Goal: Task Accomplishment & Management: Manage account settings

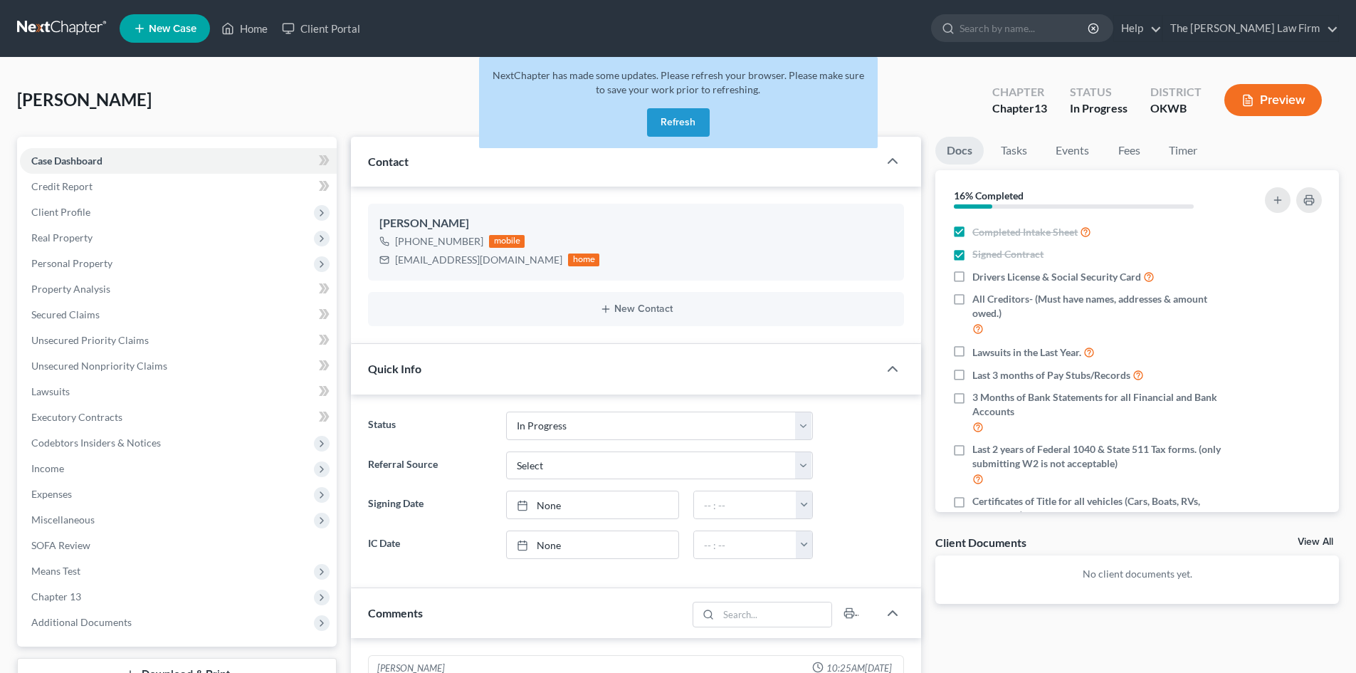
select select "4"
drag, startPoint x: 1001, startPoint y: 153, endPoint x: 677, endPoint y: 123, distance: 325.3
click at [677, 123] on button "Refresh" at bounding box center [678, 122] width 63 height 28
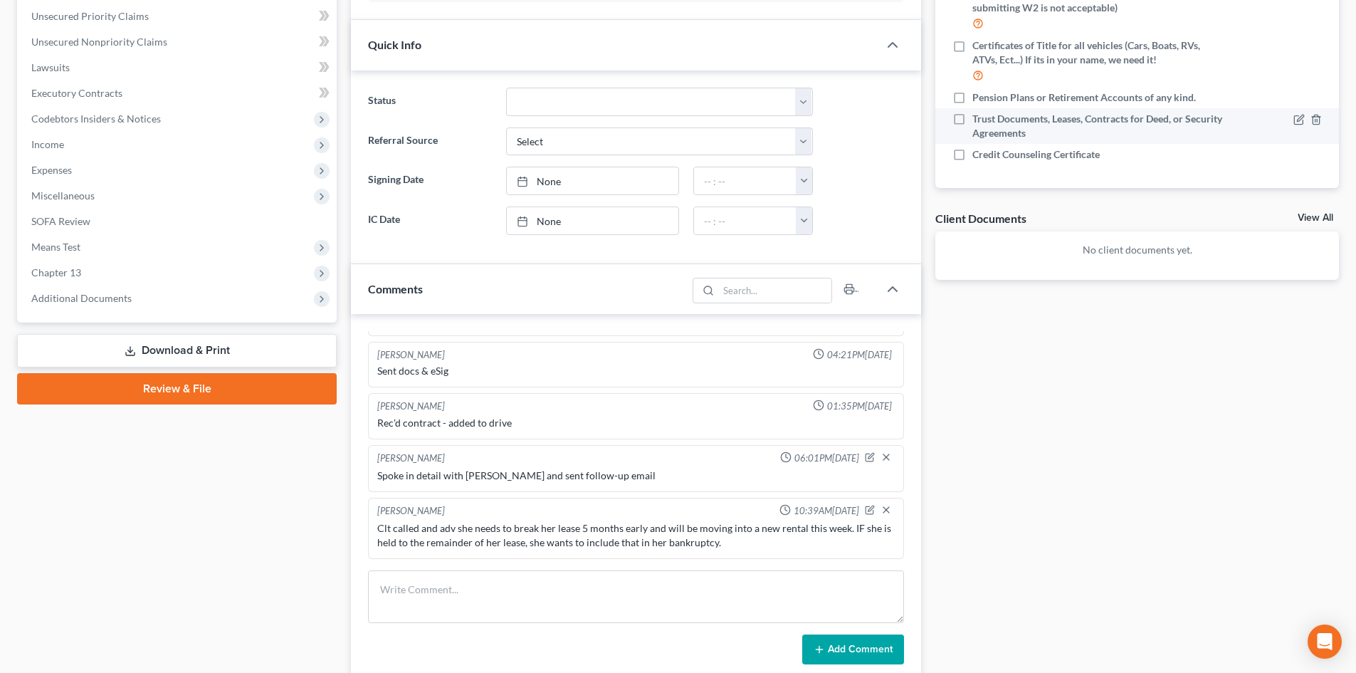
scroll to position [356, 0]
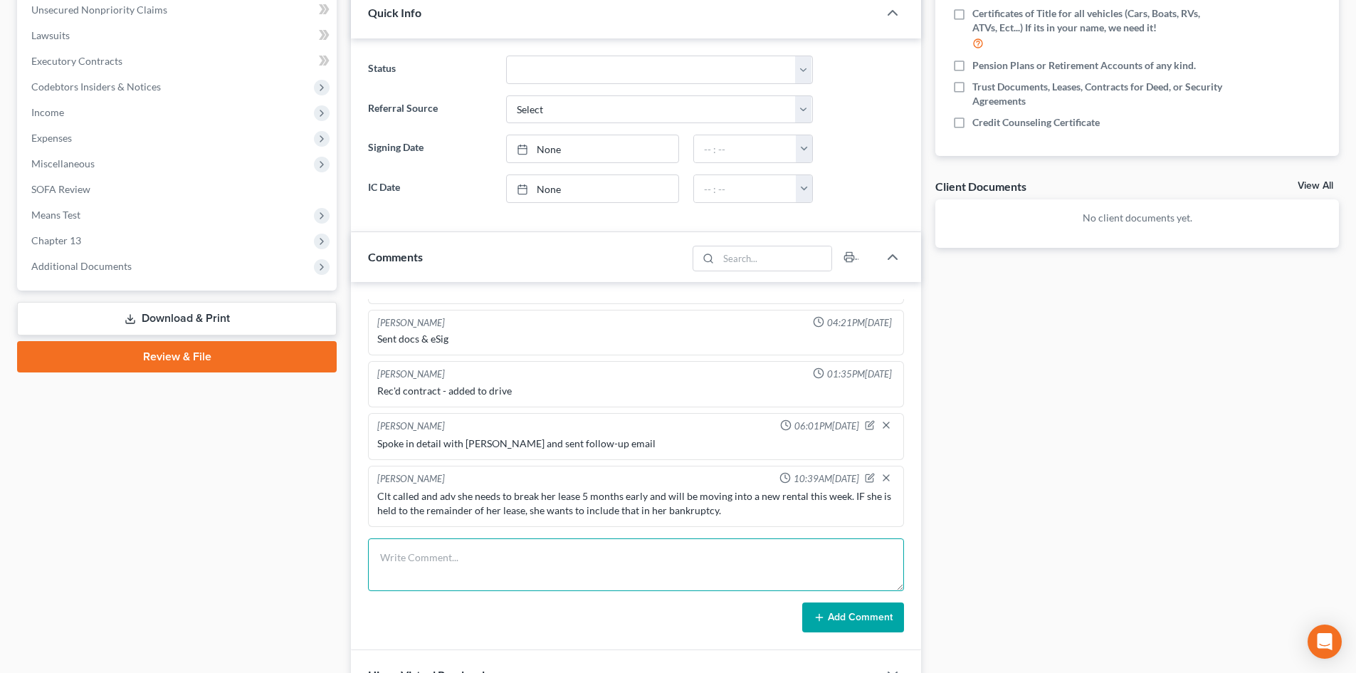
click at [415, 562] on textarea at bounding box center [636, 564] width 536 height 53
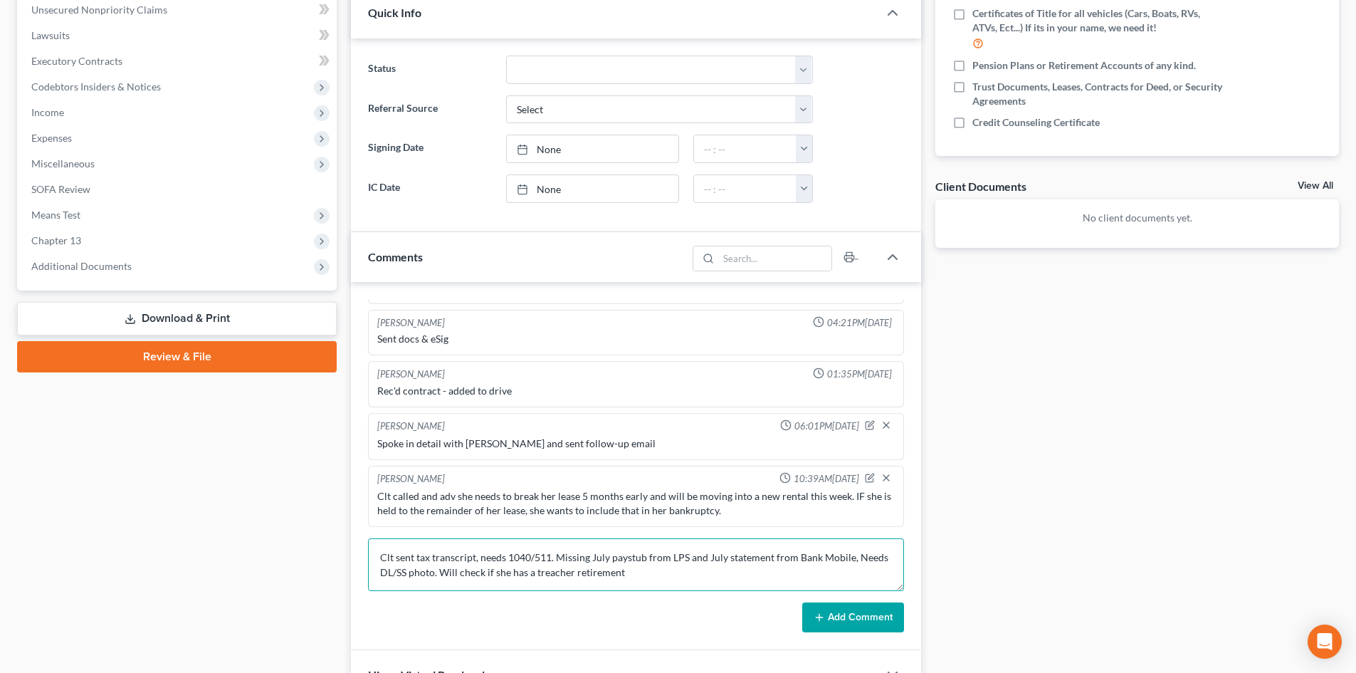
click at [537, 574] on textarea "Clt sent tax transcript, needs 1040/511. Missing July paystub from LPS and July…" at bounding box center [636, 564] width 536 height 53
click at [535, 575] on textarea "Clt sent tax transcript, needs 1040/511. Missing July paystub from LPS and July…" at bounding box center [636, 564] width 536 height 53
click at [474, 559] on textarea "Clt sent tax transcript, needs 1040/511. Missing July paystub from LPS and July…" at bounding box center [636, 564] width 536 height 53
click at [509, 559] on textarea "Clt sent tax transcripts, needs 1040/511. Missing July paystub from LPS and Jul…" at bounding box center [636, 564] width 536 height 53
click at [869, 555] on textarea "Clt sent tax transcripts, needing 1040/511. Missing July paystub from LPS and J…" at bounding box center [636, 564] width 536 height 53
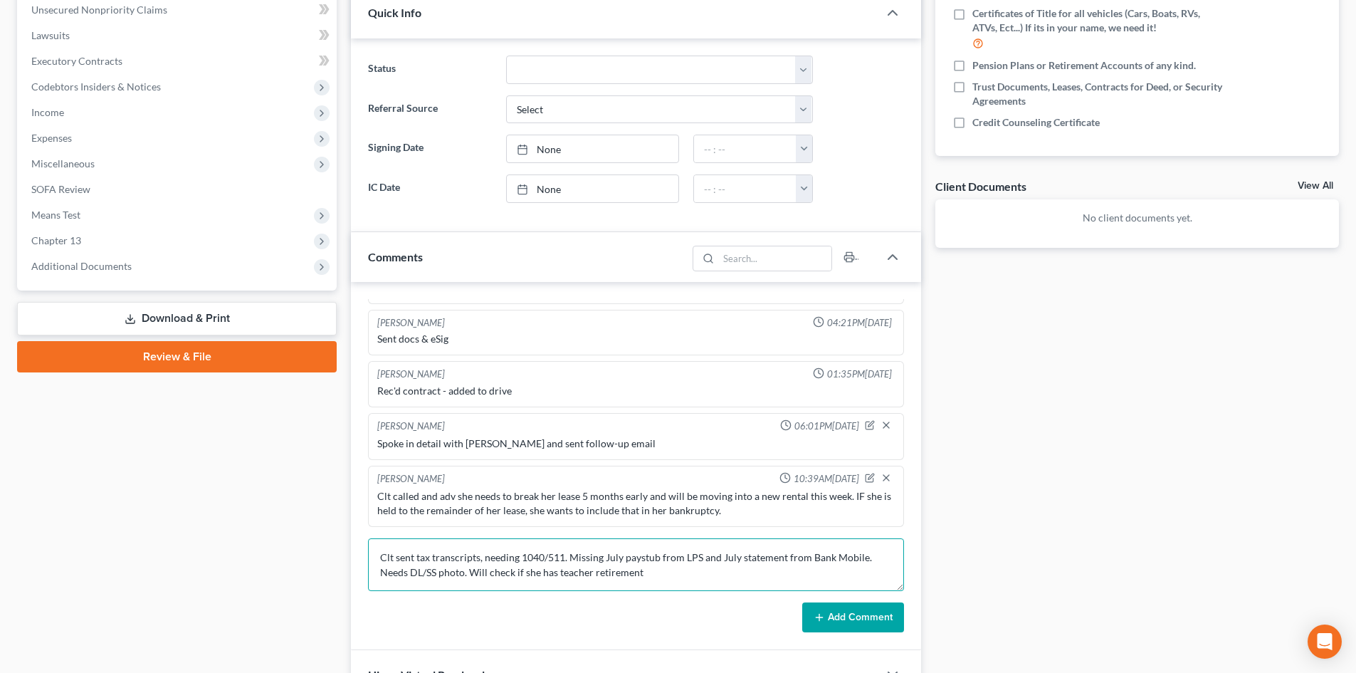
click at [651, 577] on textarea "Clt sent tax transcripts, needing 1040/511. Missing July paystub from LPS and J…" at bounding box center [636, 564] width 536 height 53
drag, startPoint x: 650, startPoint y: 575, endPoint x: 369, endPoint y: 546, distance: 282.0
click at [369, 546] on textarea "Clt sent tax transcripts, needing 1040/511. Missing July paystub from LPS and J…" at bounding box center [636, 564] width 536 height 53
type textarea "Clt sent tax transcripts, needing 1040/511. Missing July paystub from LPS and J…"
click at [851, 615] on button "Add Comment" at bounding box center [853, 617] width 102 height 30
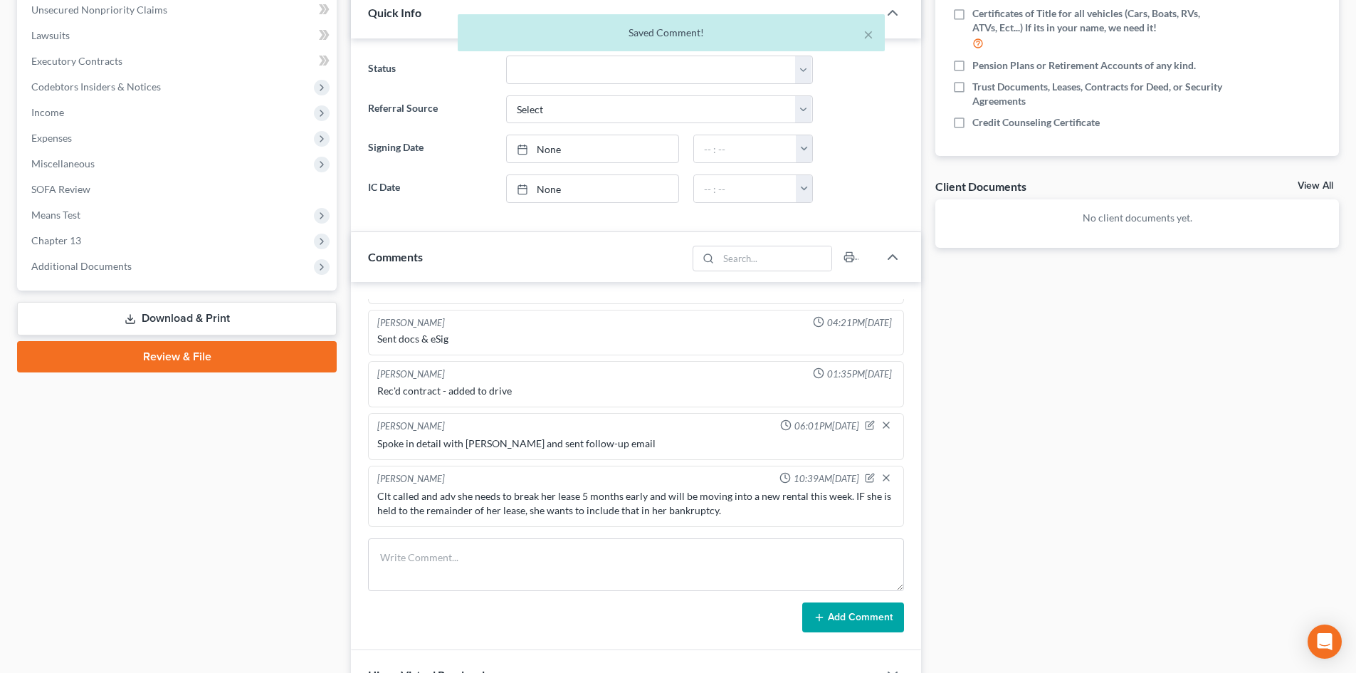
scroll to position [108, 0]
